Goal: Use online tool/utility: Utilize a website feature to perform a specific function

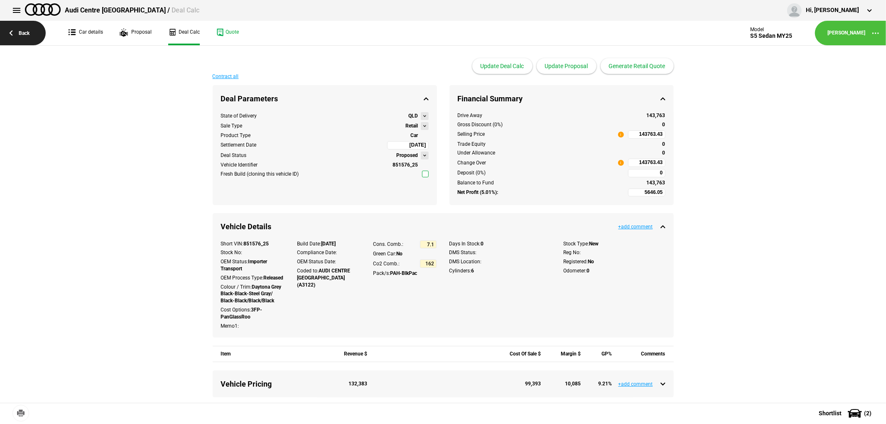
click at [29, 31] on link "Back" at bounding box center [23, 33] width 46 height 25
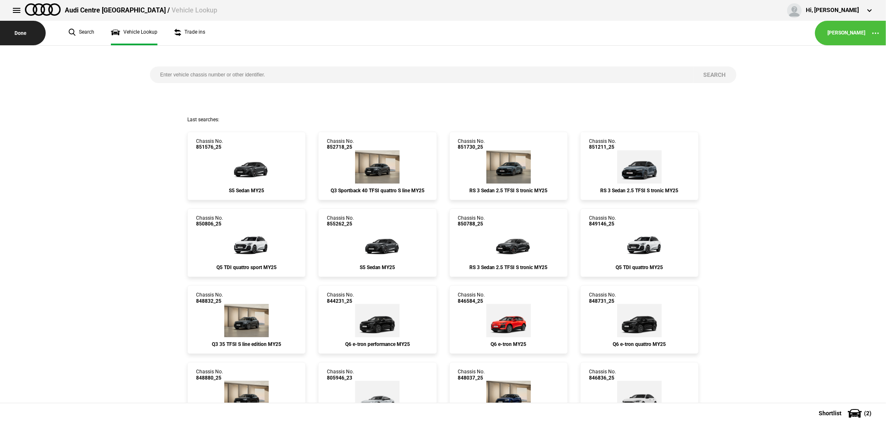
click at [28, 31] on button "Done" at bounding box center [23, 33] width 46 height 25
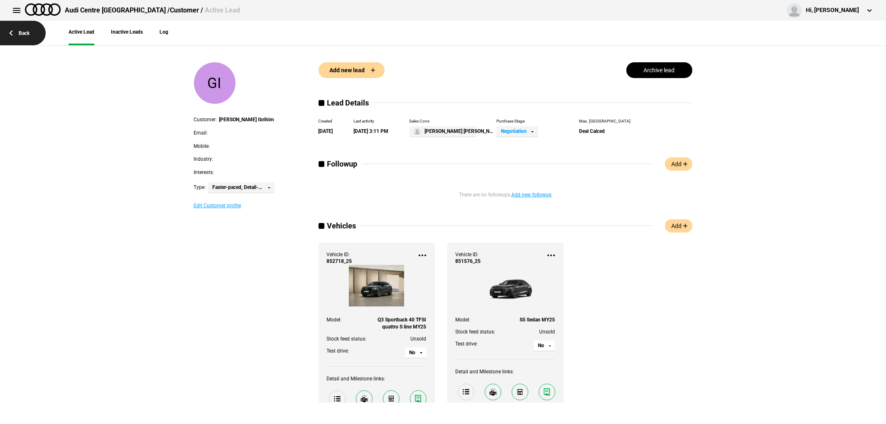
click at [21, 31] on link "Back" at bounding box center [23, 33] width 46 height 25
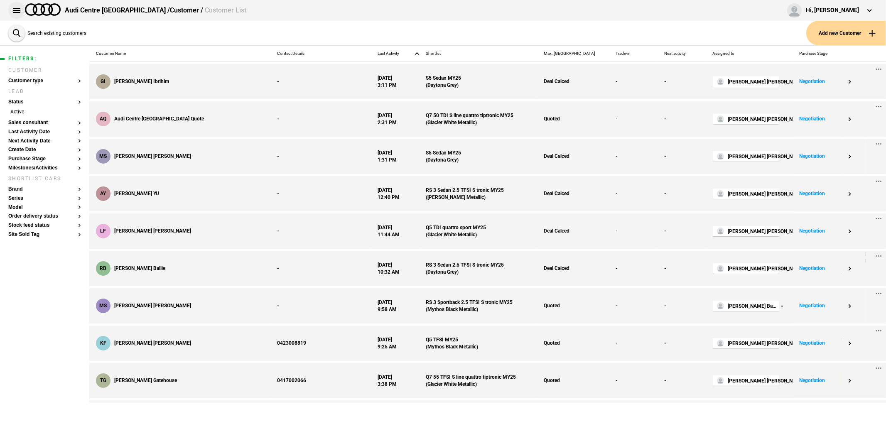
click at [20, 7] on button at bounding box center [16, 10] width 17 height 17
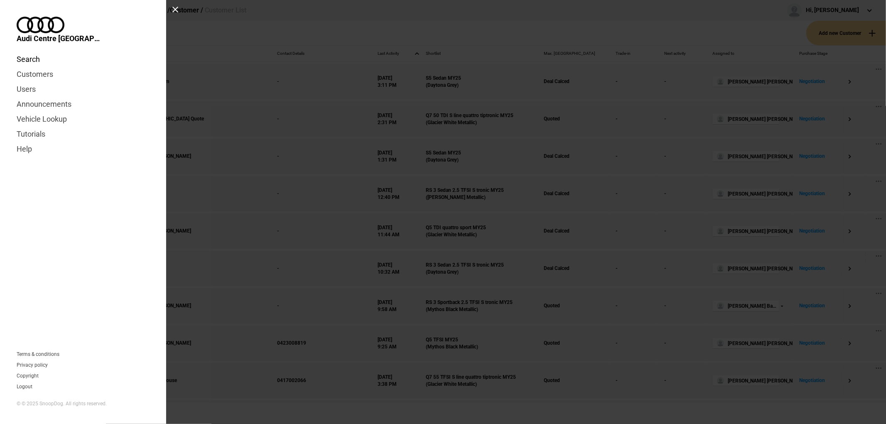
click at [28, 52] on link "Search" at bounding box center [83, 59] width 133 height 15
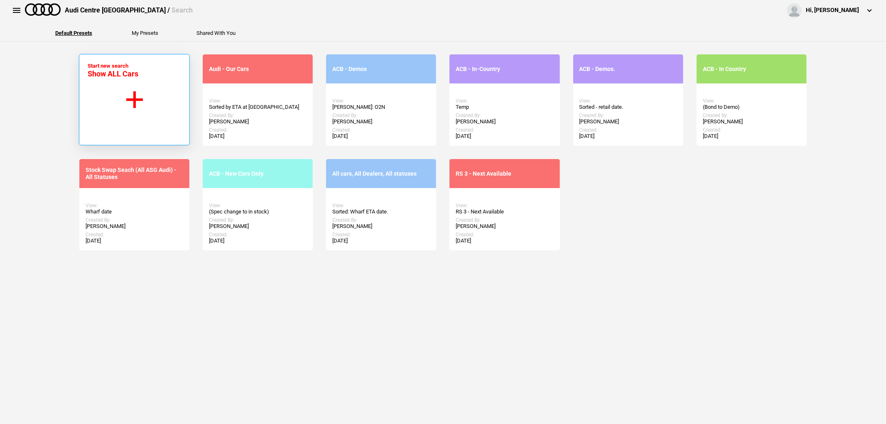
click at [175, 96] on button "Start new search Show ALL Cars" at bounding box center [134, 99] width 111 height 91
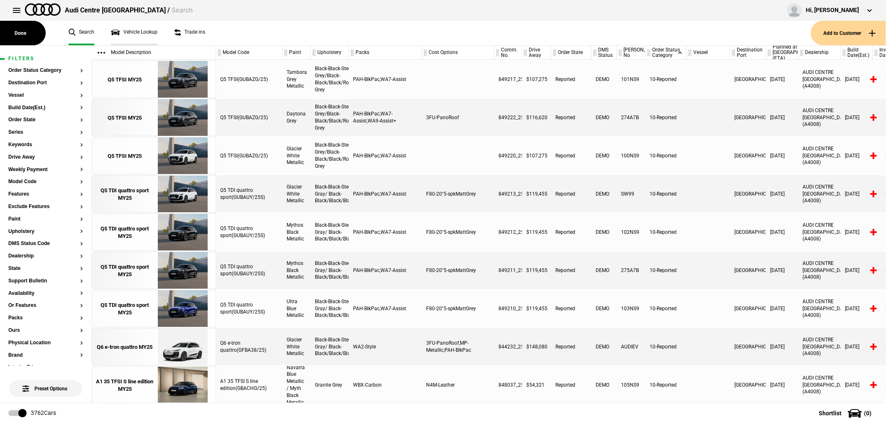
click at [122, 30] on link "Vehicle Lookup" at bounding box center [134, 33] width 47 height 25
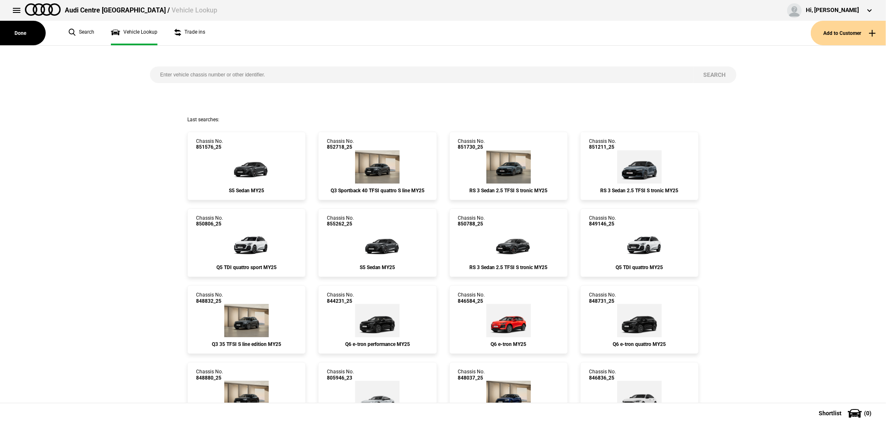
click at [234, 73] on input "search" at bounding box center [421, 74] width 543 height 17
click at [234, 73] on input "858" at bounding box center [421, 74] width 543 height 17
type input "853671"
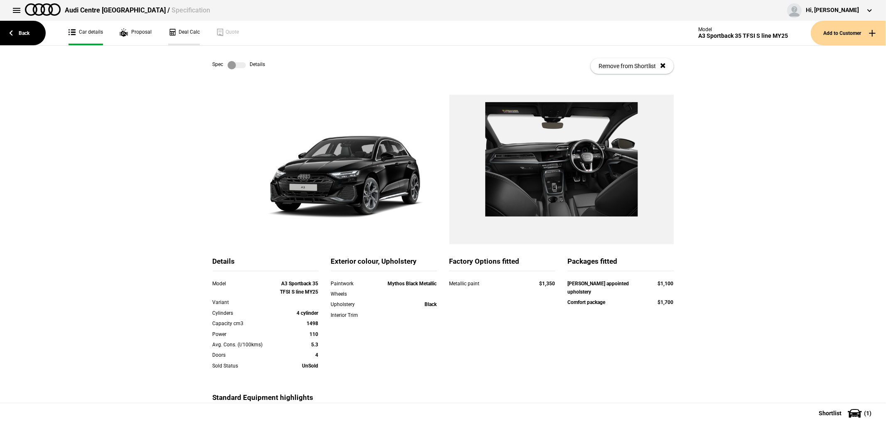
click at [187, 28] on link "Deal Calc" at bounding box center [184, 33] width 32 height 25
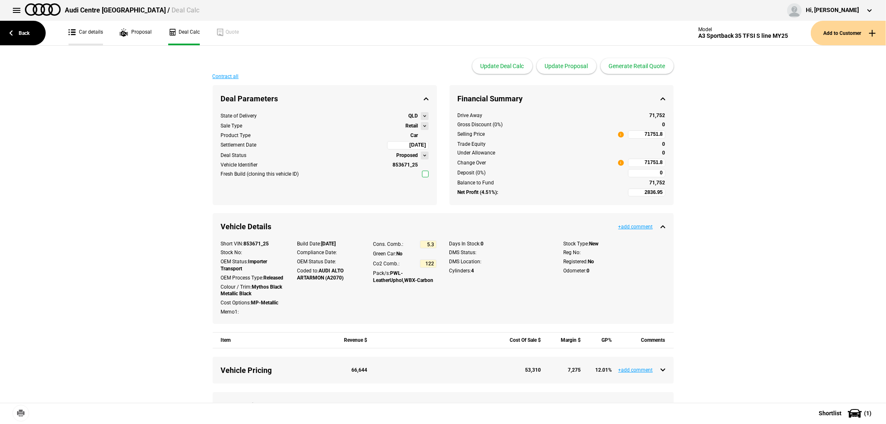
click at [88, 27] on link "Car details" at bounding box center [86, 33] width 34 height 25
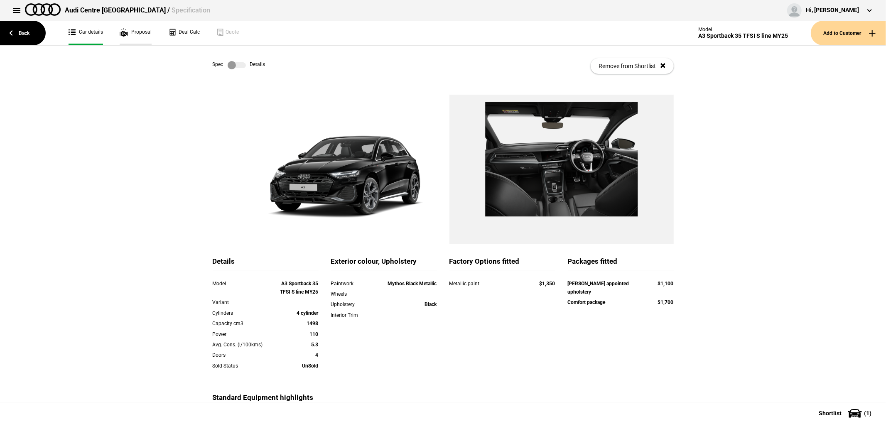
click at [122, 33] on link "Proposal" at bounding box center [136, 33] width 32 height 25
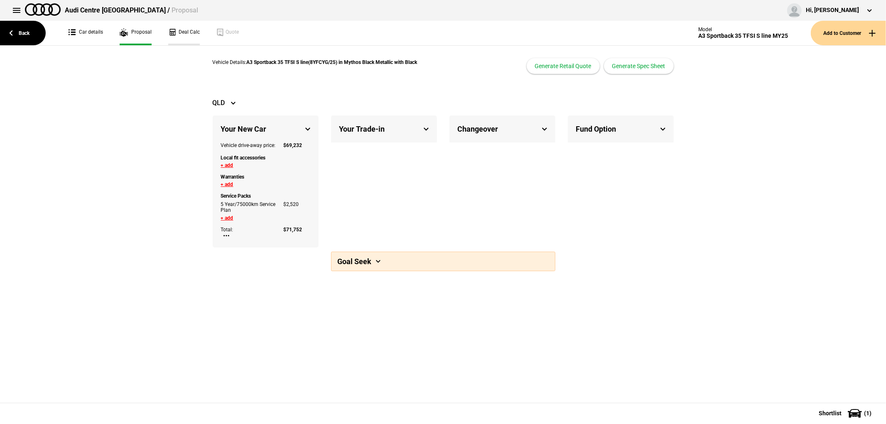
click at [184, 31] on link "Deal Calc" at bounding box center [184, 33] width 32 height 25
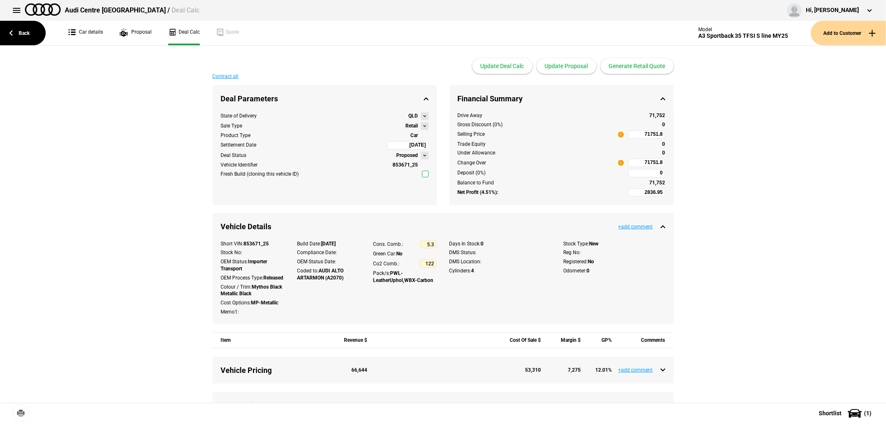
click at [424, 125] on button at bounding box center [425, 126] width 8 height 8
